Goal: Find specific fact: Find specific fact

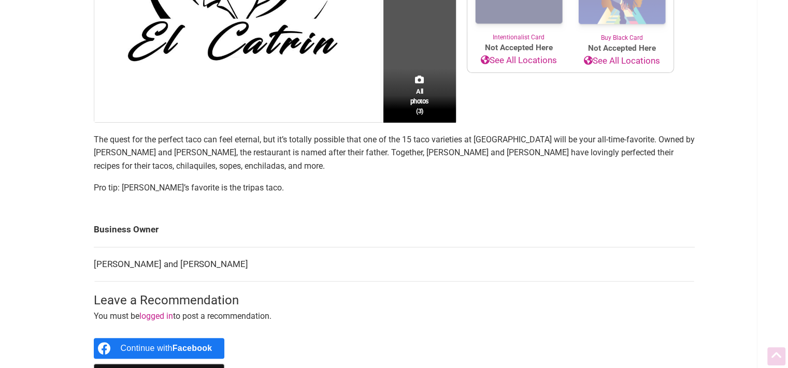
scroll to position [274, 0]
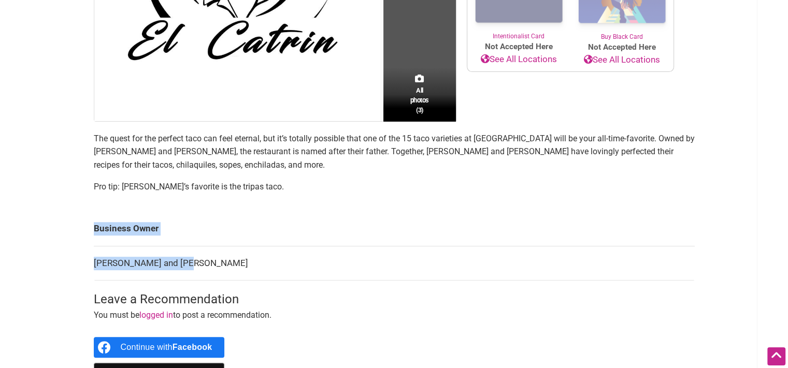
drag, startPoint x: 179, startPoint y: 263, endPoint x: 86, endPoint y: 265, distance: 93.3
click at [86, 265] on div "All photos (3) Family-Owned [DEMOGRAPHIC_DATA]-Owned Minority-Owned Category: R…" at bounding box center [394, 117] width 622 height 566
click at [95, 265] on td "[PERSON_NAME] and [PERSON_NAME]" at bounding box center [394, 263] width 601 height 35
drag, startPoint x: 92, startPoint y: 264, endPoint x: 176, endPoint y: 263, distance: 83.9
click at [176, 263] on div "All photos (3) Family-Owned [DEMOGRAPHIC_DATA]-Owned Minority-Owned Category: R…" at bounding box center [394, 117] width 622 height 566
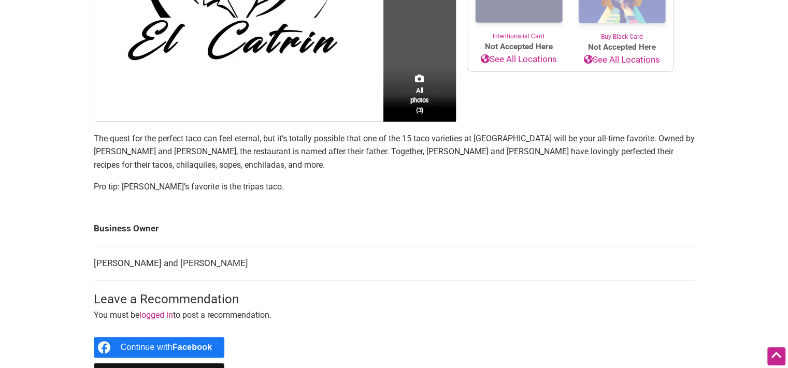
click at [182, 263] on td "[PERSON_NAME] and [PERSON_NAME]" at bounding box center [394, 263] width 601 height 35
drag, startPoint x: 181, startPoint y: 261, endPoint x: 95, endPoint y: 263, distance: 86.0
click at [95, 263] on td "[PERSON_NAME] and [PERSON_NAME]" at bounding box center [394, 263] width 601 height 35
copy td "Jared Velazquez Ayala"
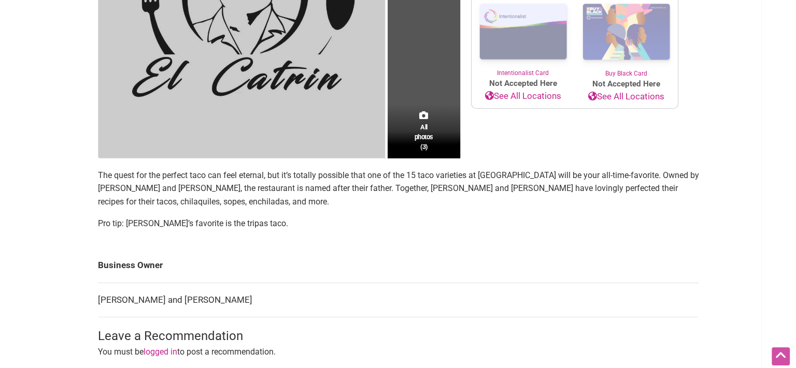
scroll to position [238, 0]
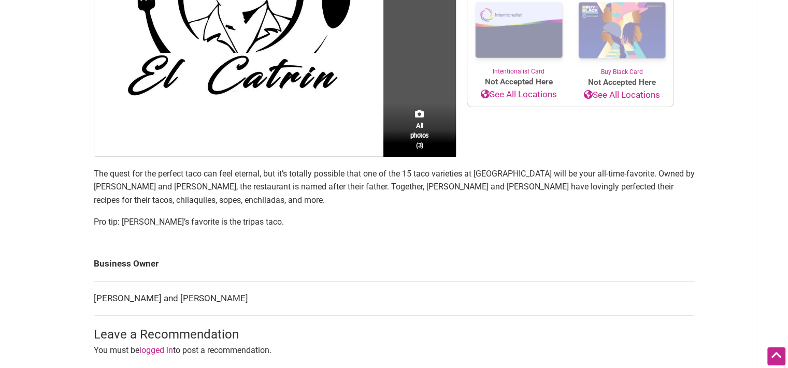
click at [388, 145] on div "All photos (3)" at bounding box center [419, 130] width 73 height 54
click at [423, 142] on span "All photos (3)" at bounding box center [419, 136] width 19 height 30
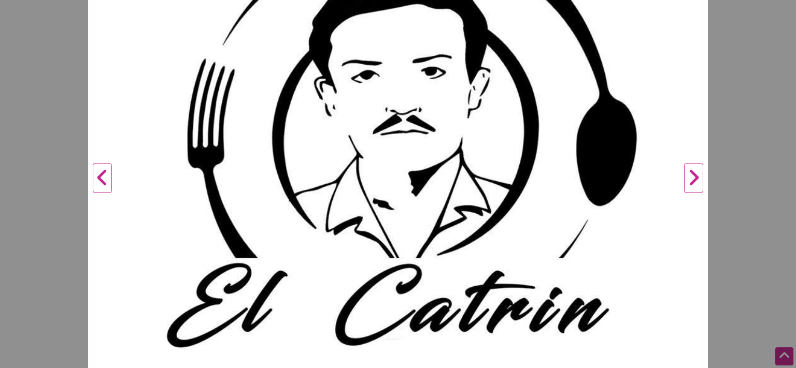
scroll to position [377, 0]
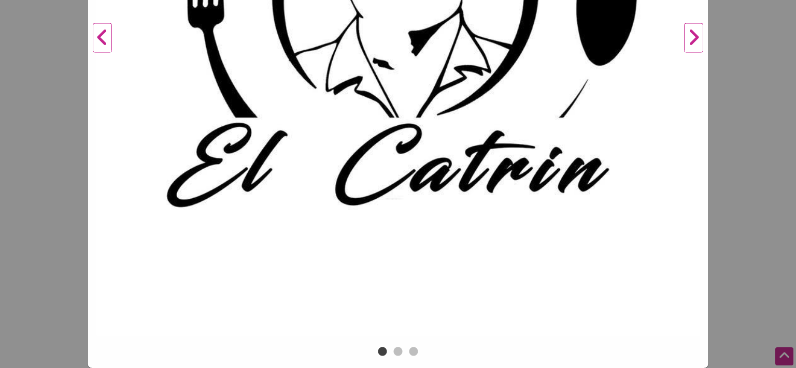
click at [686, 39] on button "Next" at bounding box center [693, 38] width 28 height 613
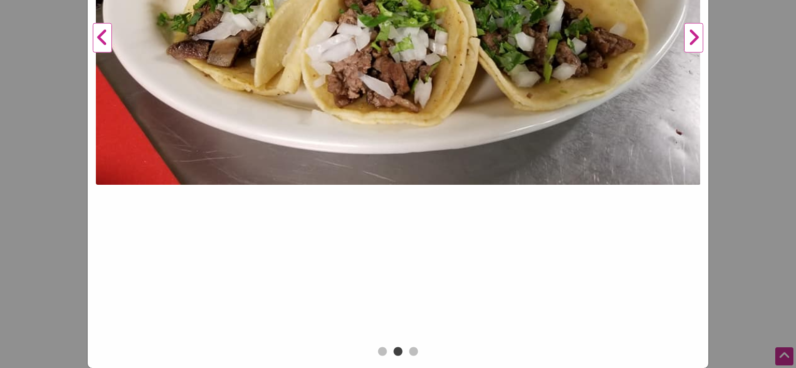
scroll to position [136, 0]
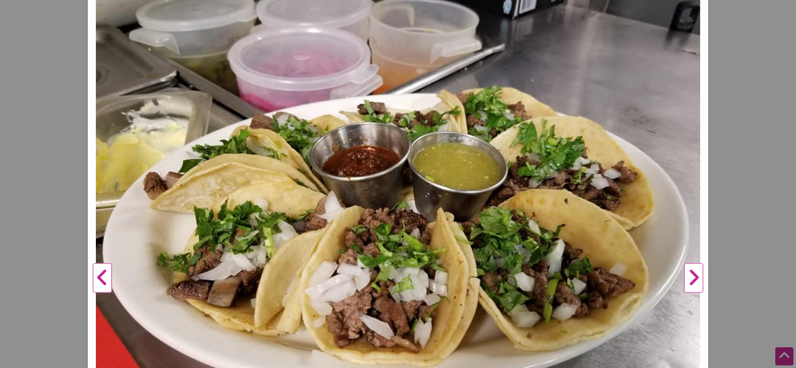
click at [691, 275] on button "Next" at bounding box center [693, 278] width 28 height 613
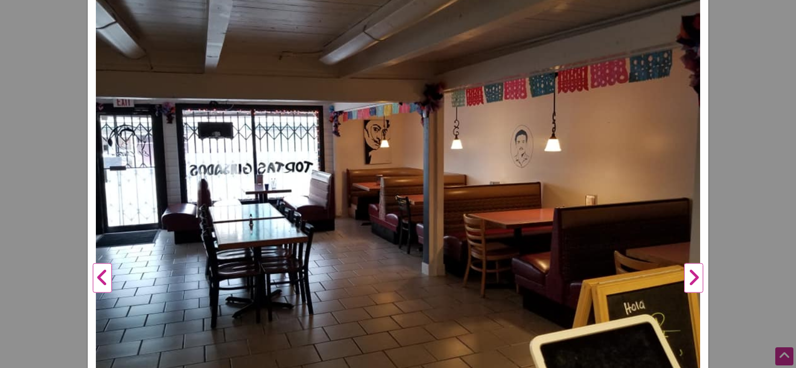
click at [691, 275] on button "Next" at bounding box center [693, 278] width 28 height 613
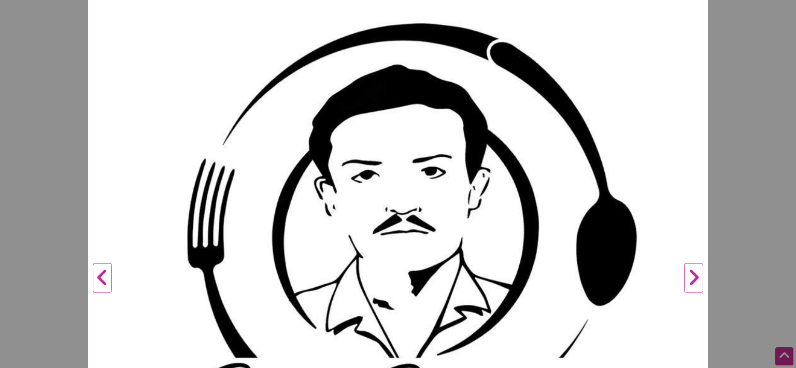
click at [691, 275] on button "Next" at bounding box center [693, 278] width 28 height 613
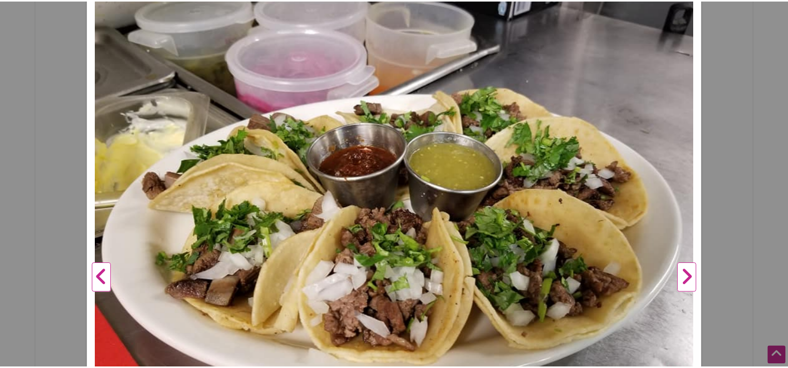
scroll to position [0, 0]
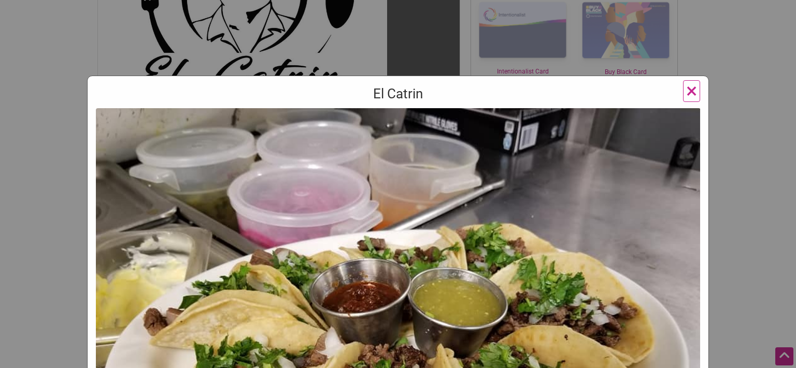
click at [689, 89] on span "×" at bounding box center [691, 91] width 11 height 24
